Goal: Complete application form

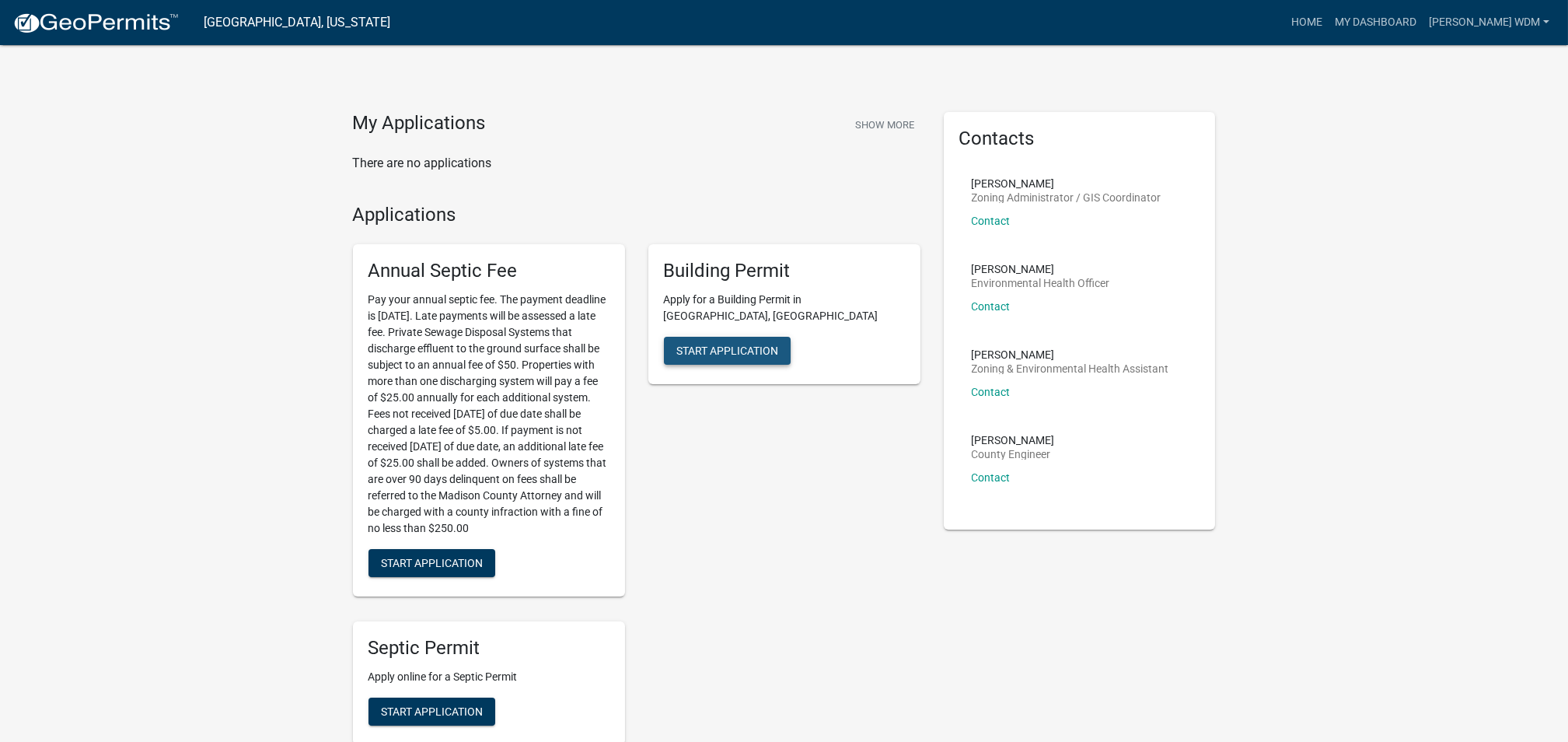
click at [751, 344] on span "Start Application" at bounding box center [727, 350] width 102 height 13
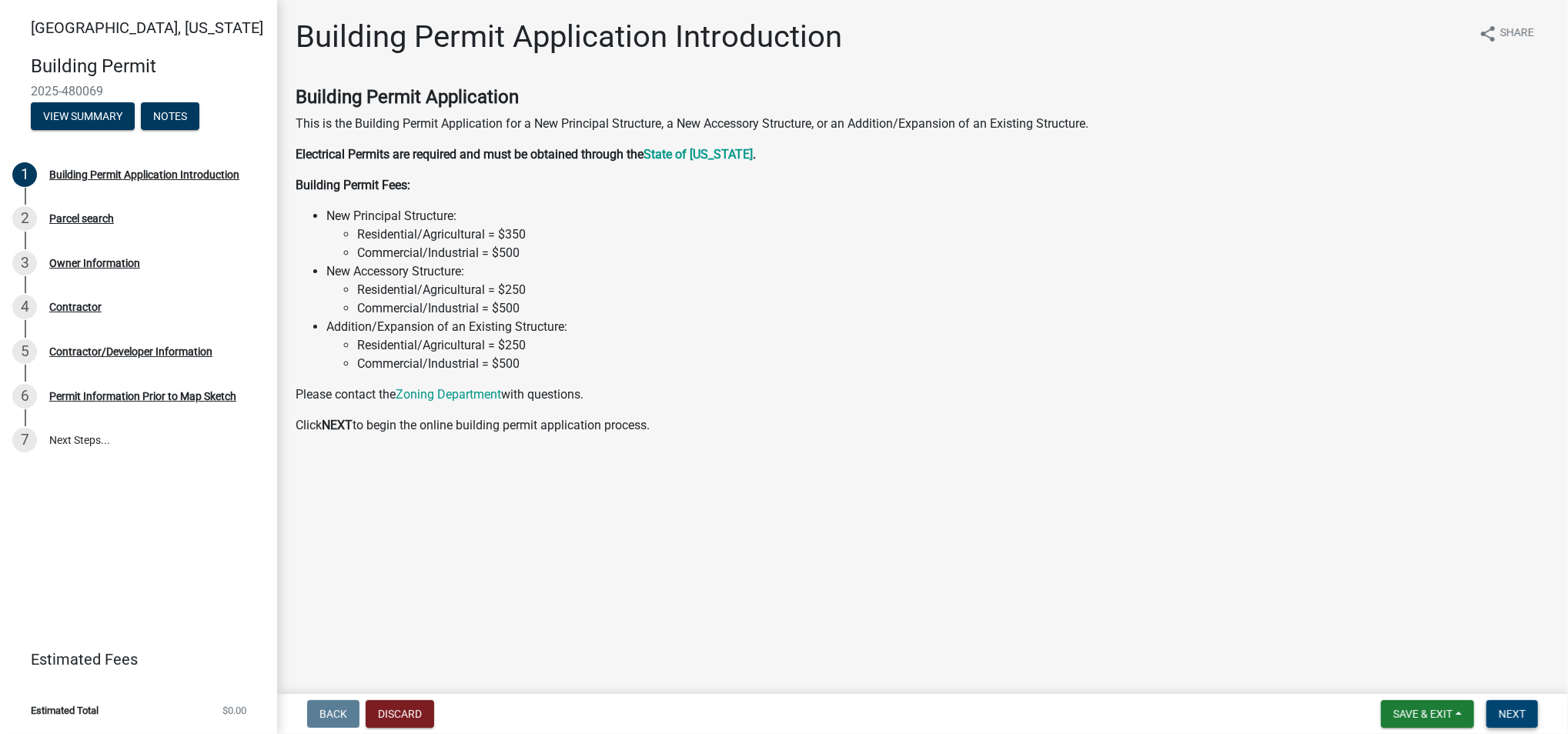
click at [1513, 713] on span "Next" at bounding box center [1512, 714] width 27 height 13
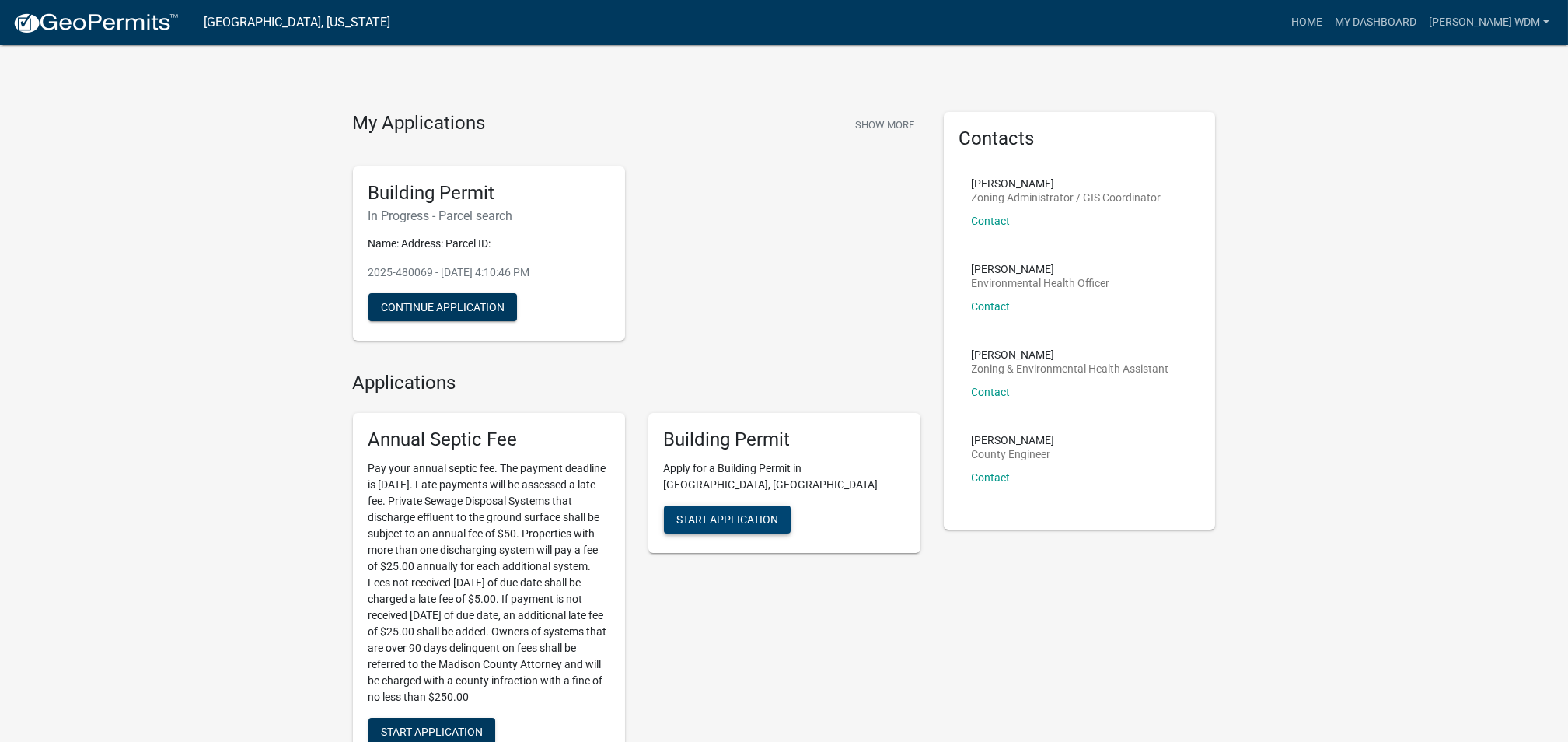
click at [739, 513] on span "Start Application" at bounding box center [727, 519] width 102 height 13
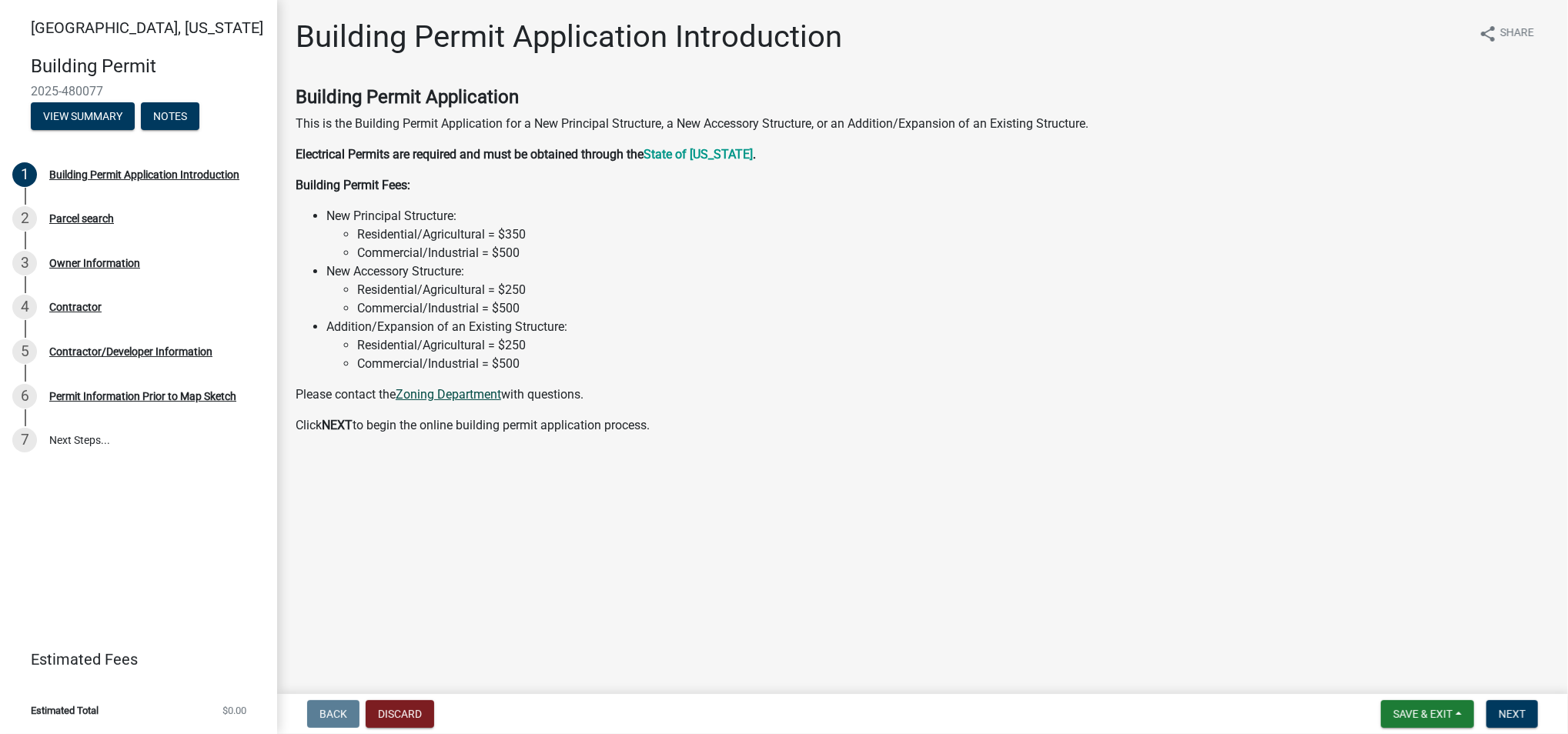
click at [411, 392] on link "Zoning Department" at bounding box center [448, 394] width 105 height 15
